Goal: Task Accomplishment & Management: Use online tool/utility

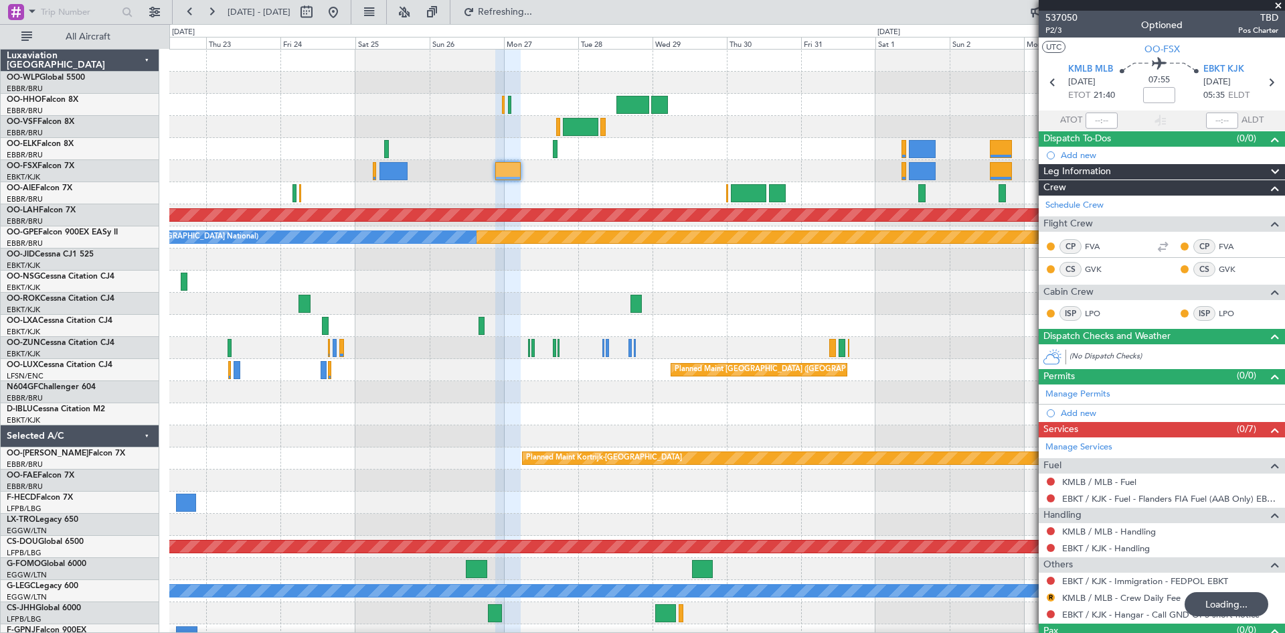
click at [675, 170] on div "Planned Maint [PERSON_NAME]-[GEOGRAPHIC_DATA][PERSON_NAME] ([GEOGRAPHIC_DATA][P…" at bounding box center [726, 392] width 1115 height 685
click at [827, 347] on div at bounding box center [726, 348] width 1115 height 22
click at [1279, 7] on span at bounding box center [1278, 6] width 13 height 12
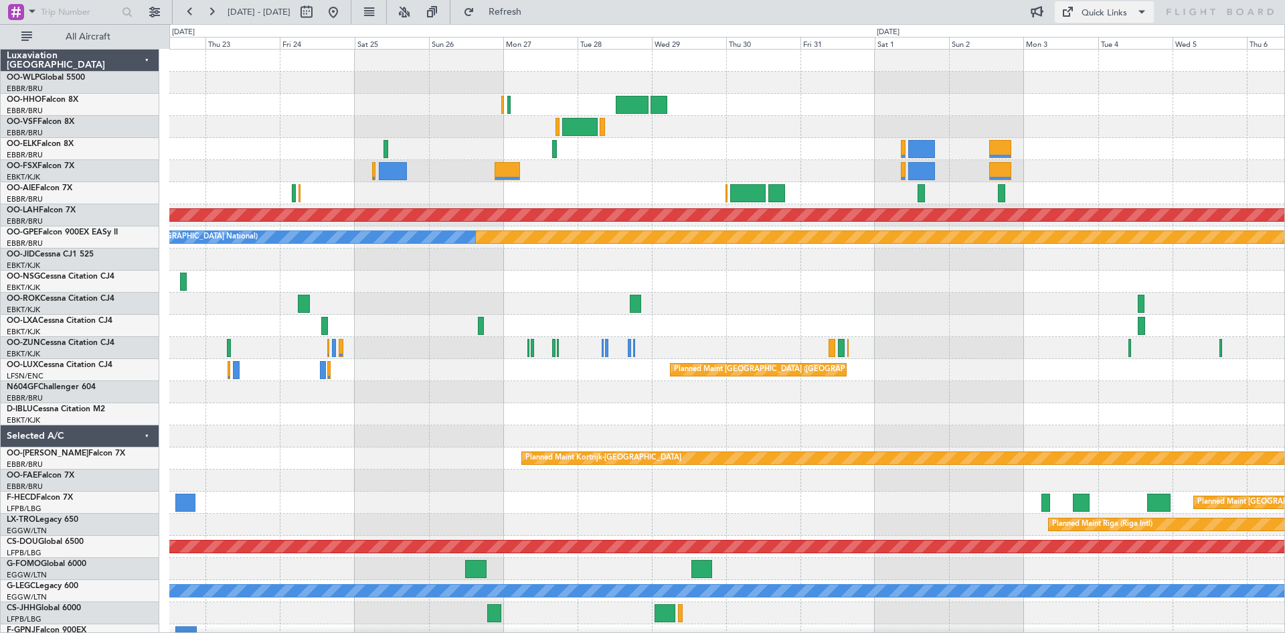
click at [1115, 21] on button "Quick Links" at bounding box center [1104, 11] width 99 height 21
click at [1116, 44] on button "Trip Builder" at bounding box center [1105, 44] width 100 height 32
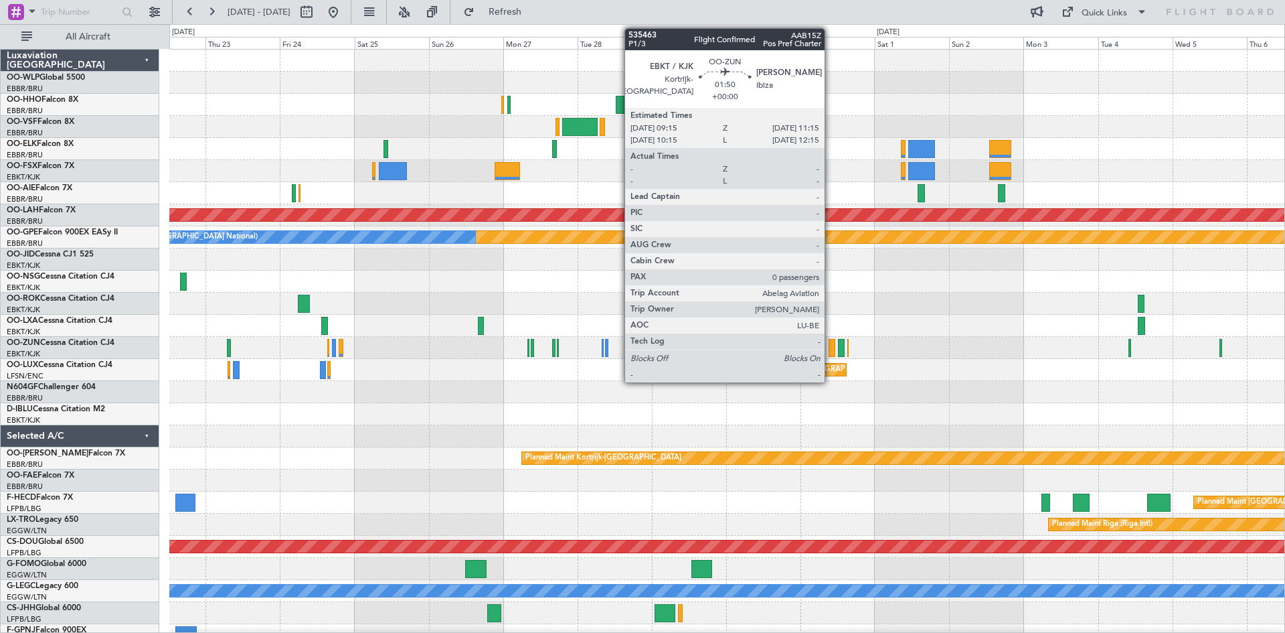
click at [831, 353] on div at bounding box center [832, 348] width 7 height 18
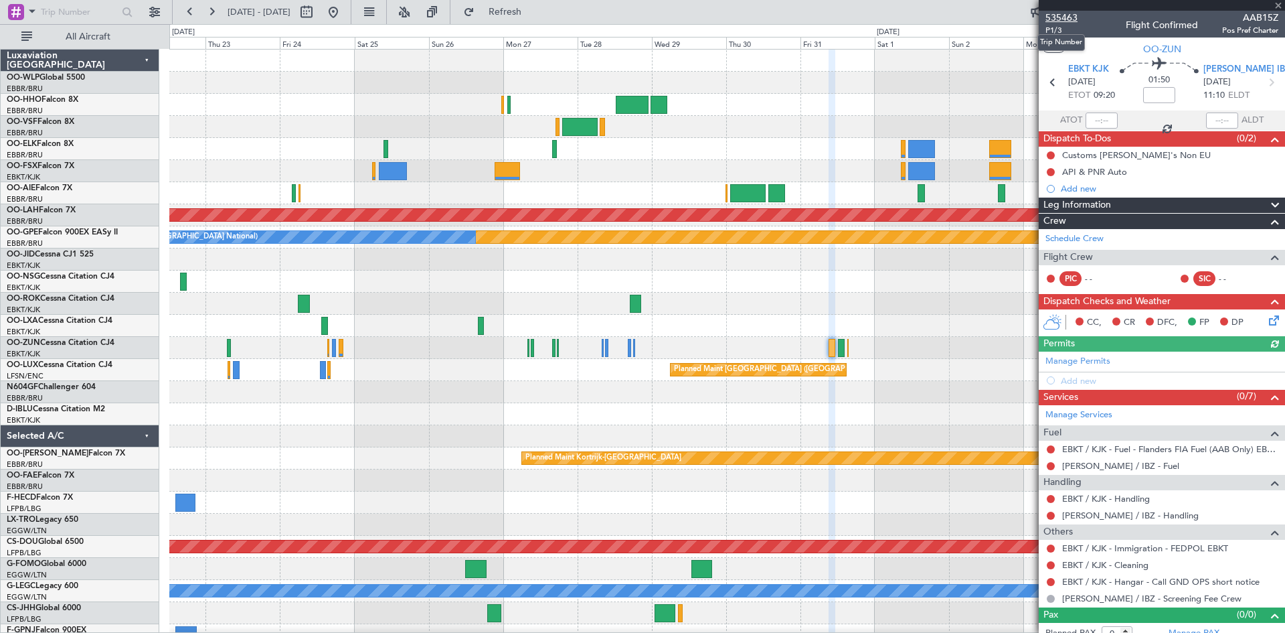
click at [1058, 18] on span "535463" at bounding box center [1062, 18] width 32 height 14
click at [1279, 9] on span at bounding box center [1278, 6] width 13 height 12
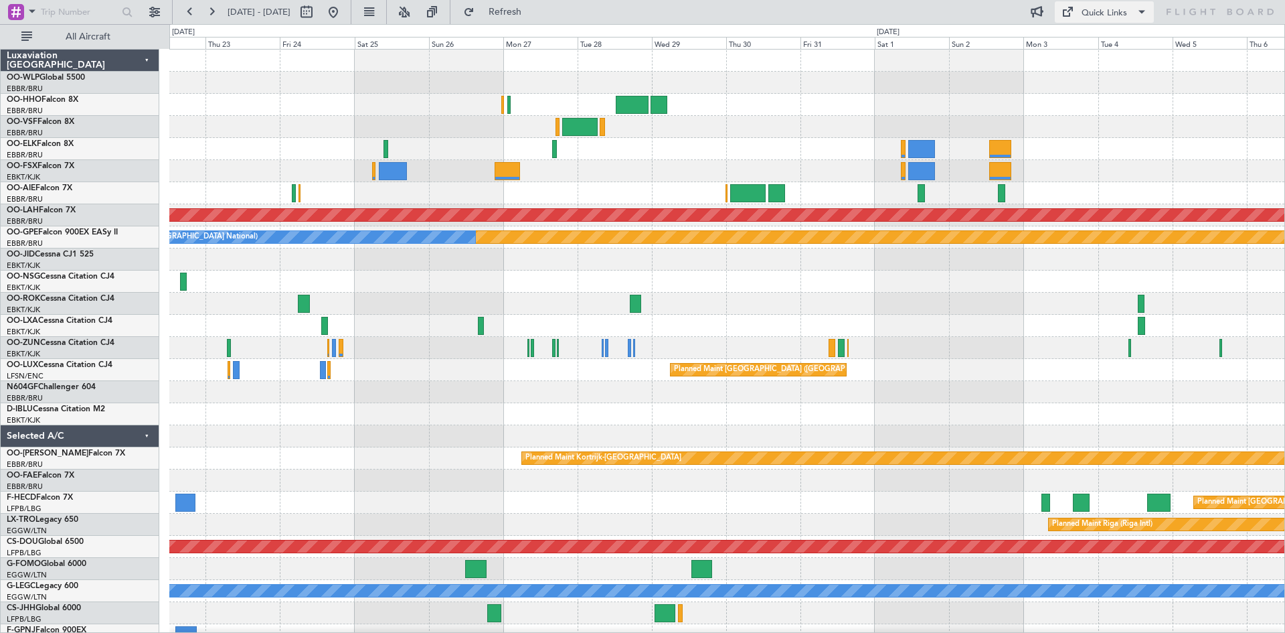
click at [1096, 14] on div "Quick Links" at bounding box center [1105, 13] width 46 height 13
click at [1094, 33] on button "Trip Builder" at bounding box center [1105, 44] width 100 height 32
click at [534, 16] on span "Refresh" at bounding box center [505, 11] width 56 height 9
click at [317, 12] on button at bounding box center [306, 11] width 21 height 21
select select "10"
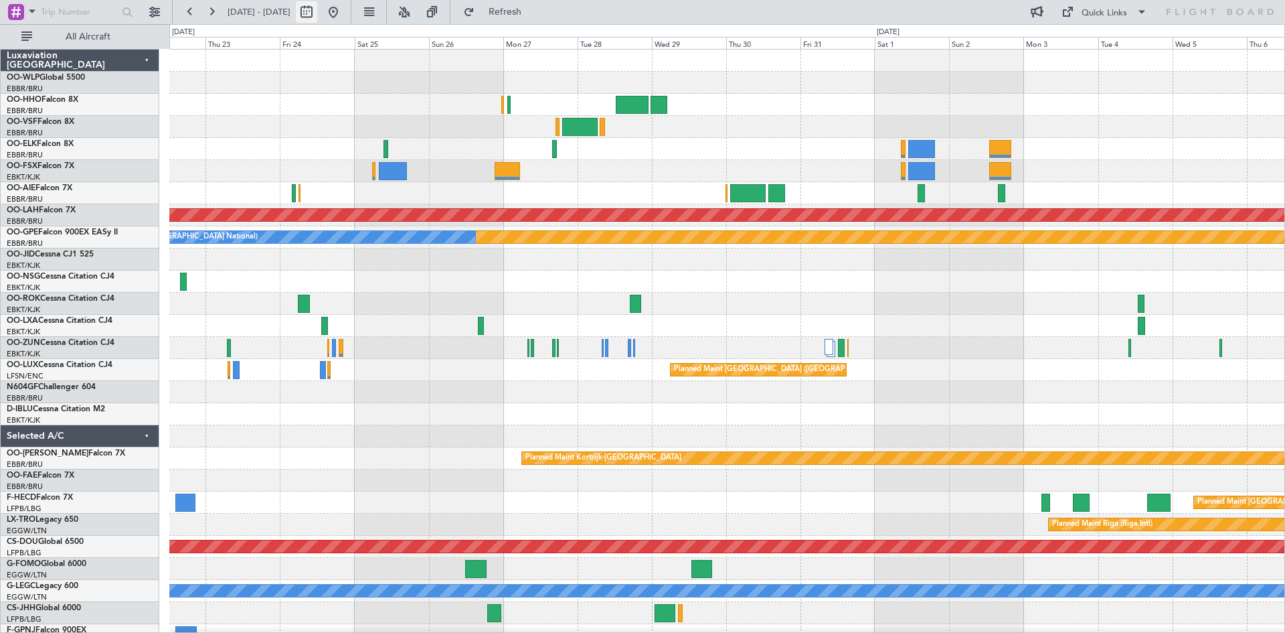
select select "2025"
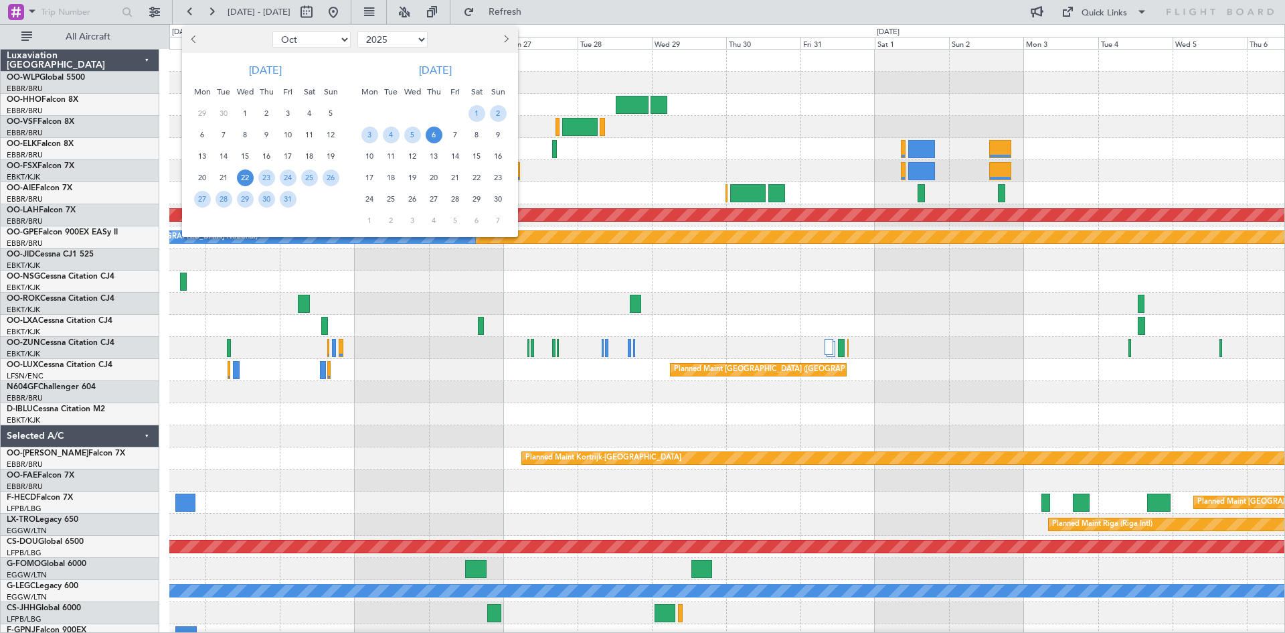
click at [756, 98] on div at bounding box center [642, 316] width 1285 height 633
